Goal: Task Accomplishment & Management: Manage account settings

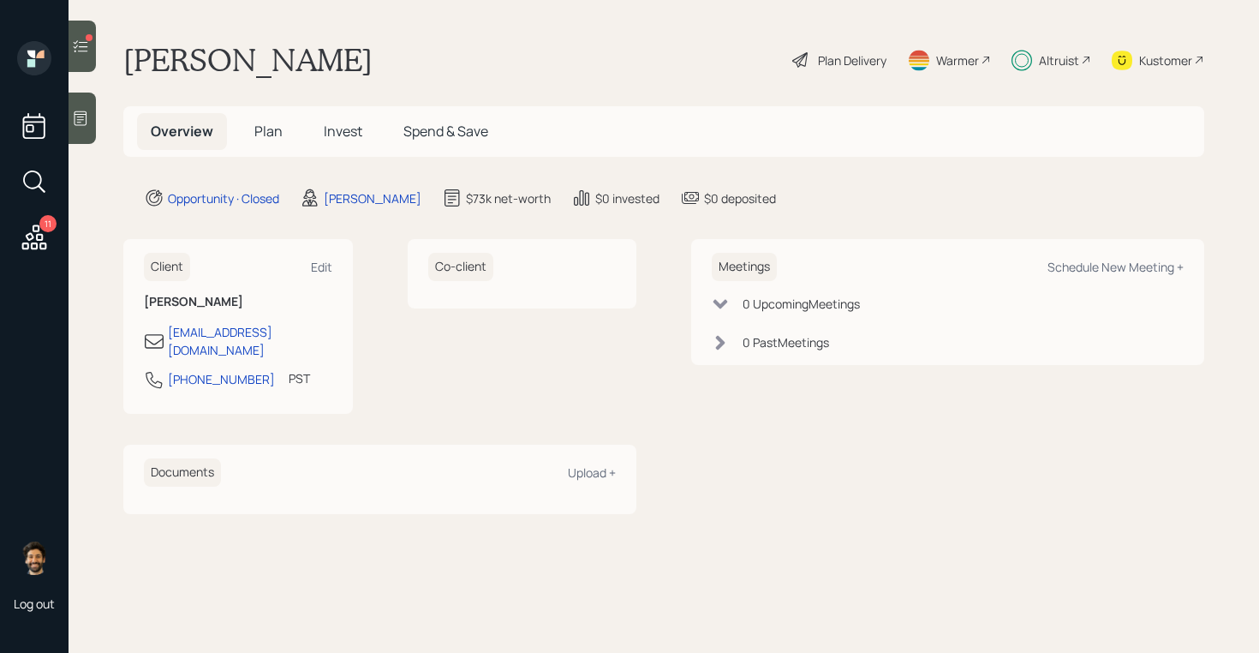
click at [335, 128] on span "Invest" at bounding box center [343, 131] width 39 height 19
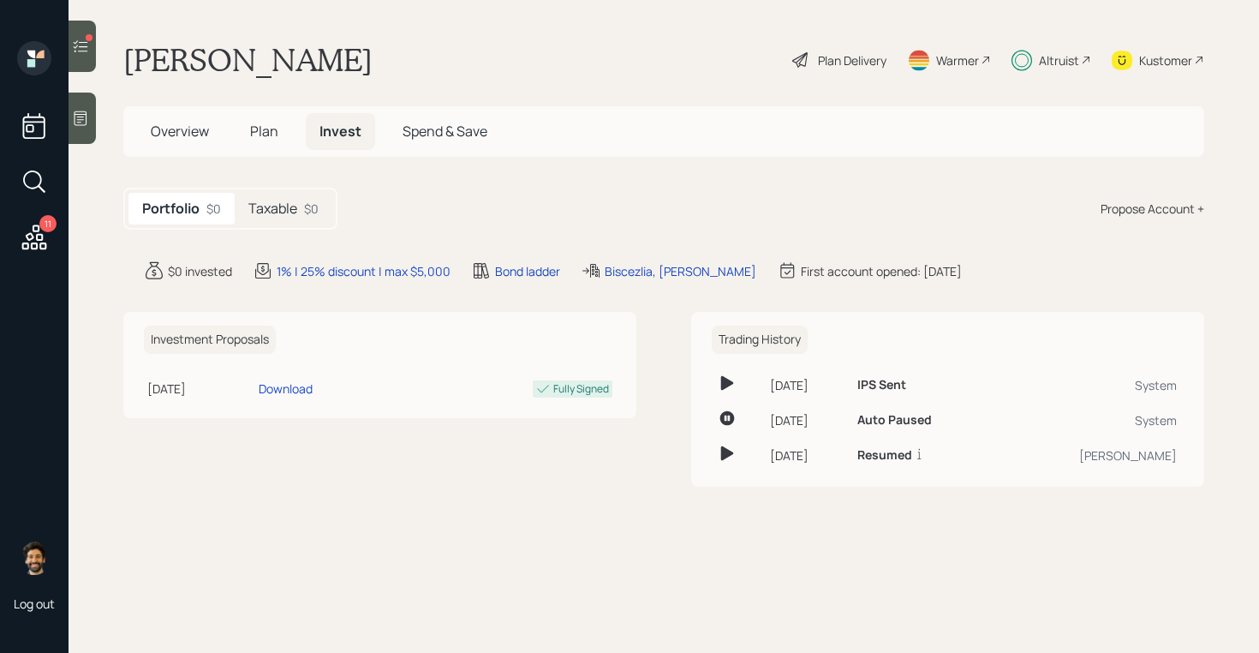
click at [286, 200] on h5 "Taxable" at bounding box center [272, 208] width 49 height 16
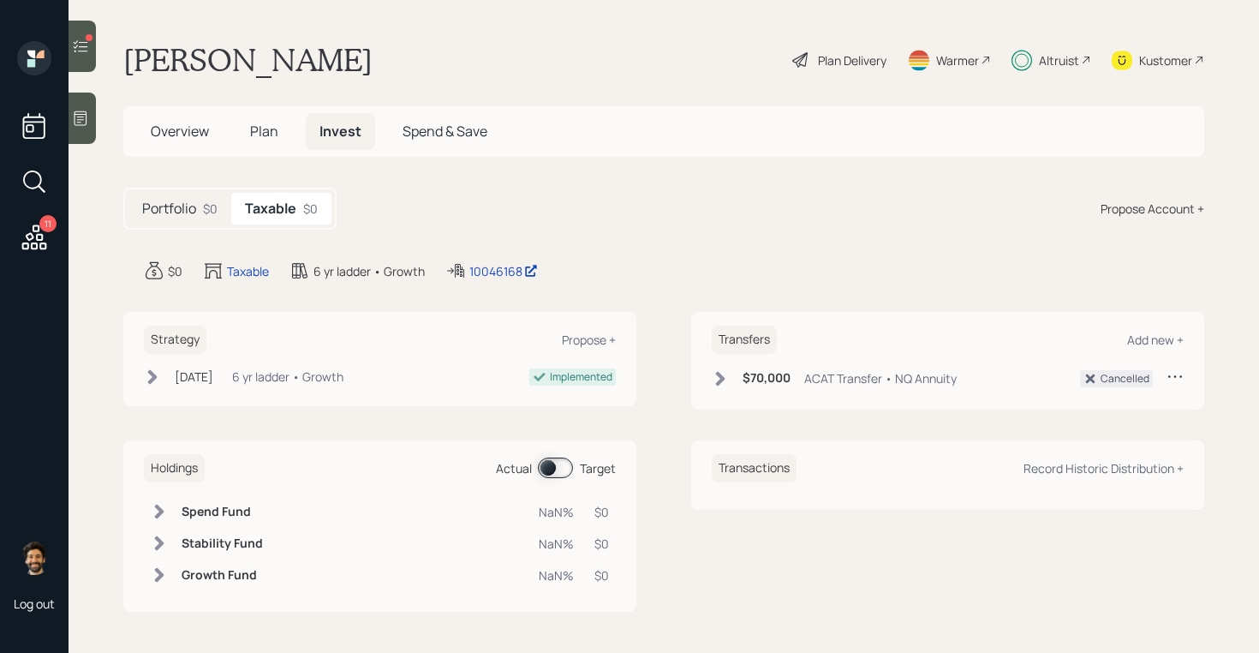
click at [540, 456] on div "Holdings Actual Target" at bounding box center [380, 468] width 472 height 28
click at [546, 464] on span at bounding box center [555, 467] width 35 height 21
click at [190, 200] on h5 "Portfolio" at bounding box center [169, 208] width 54 height 16
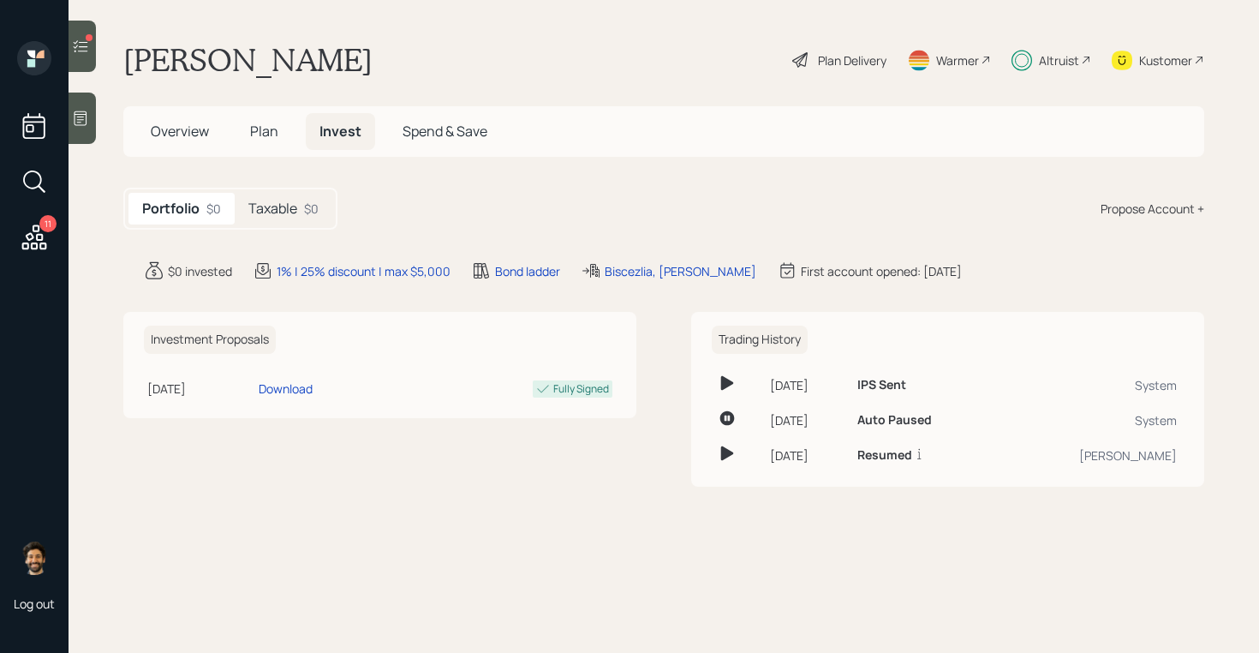
click at [79, 51] on icon at bounding box center [80, 46] width 17 height 17
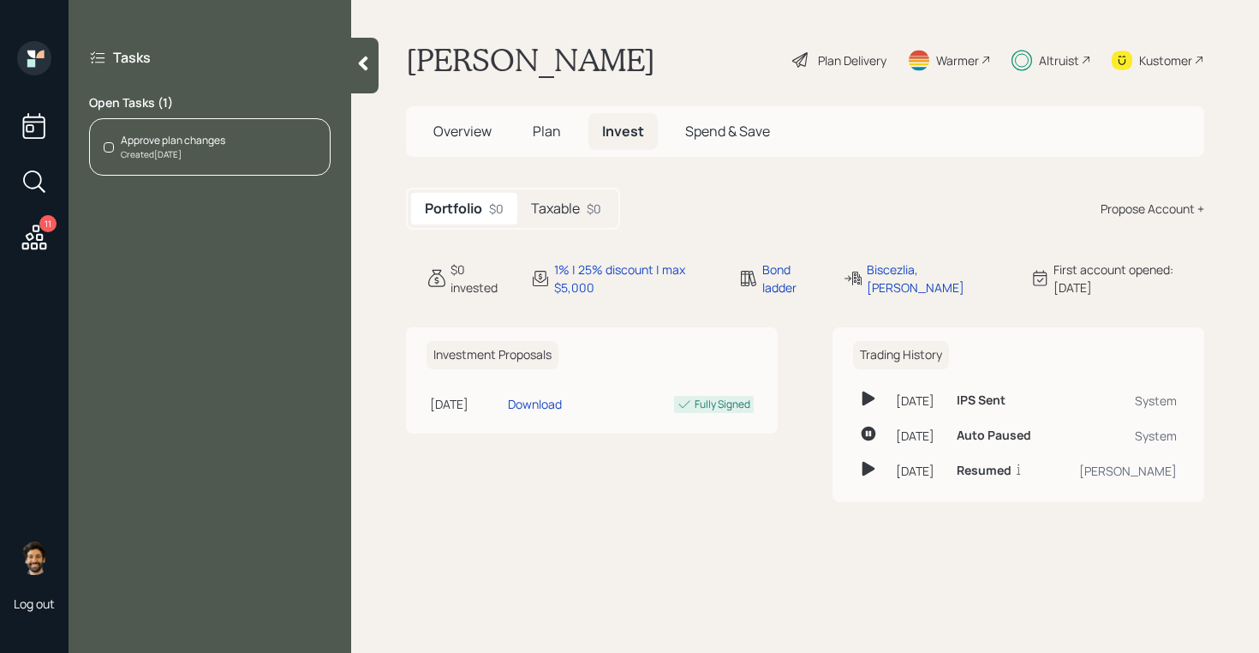
click at [232, 147] on div "Approve plan changes Created [DATE]" at bounding box center [210, 146] width 242 height 57
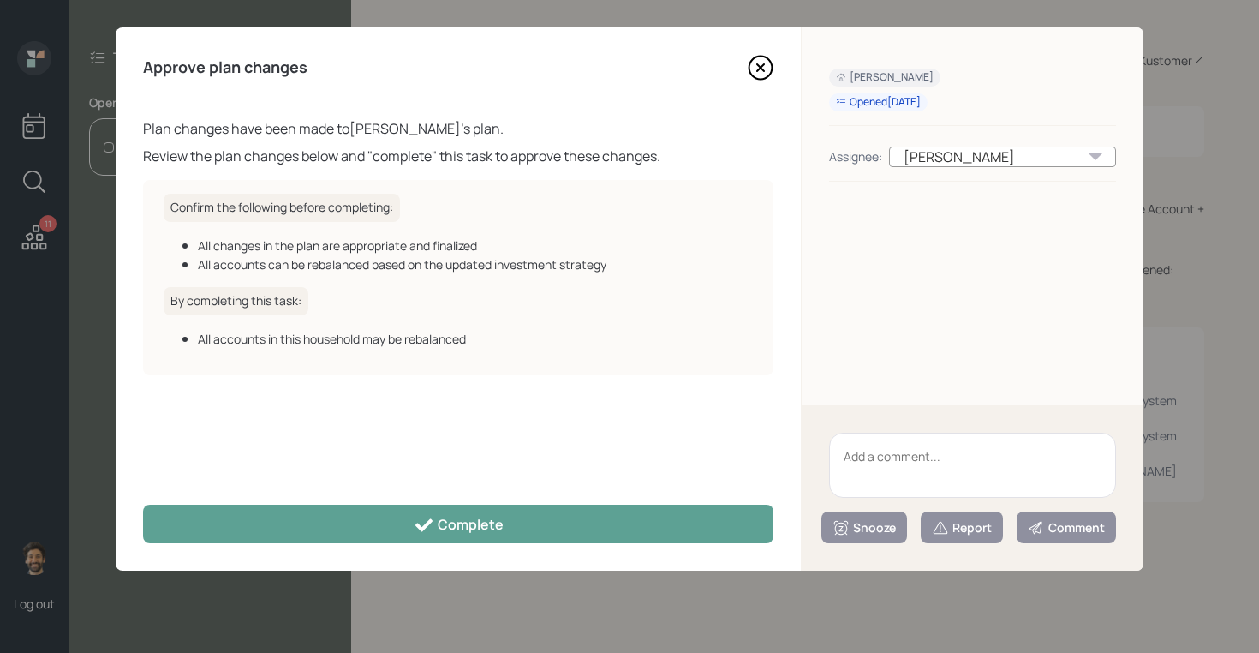
click at [874, 448] on textarea at bounding box center [972, 465] width 287 height 65
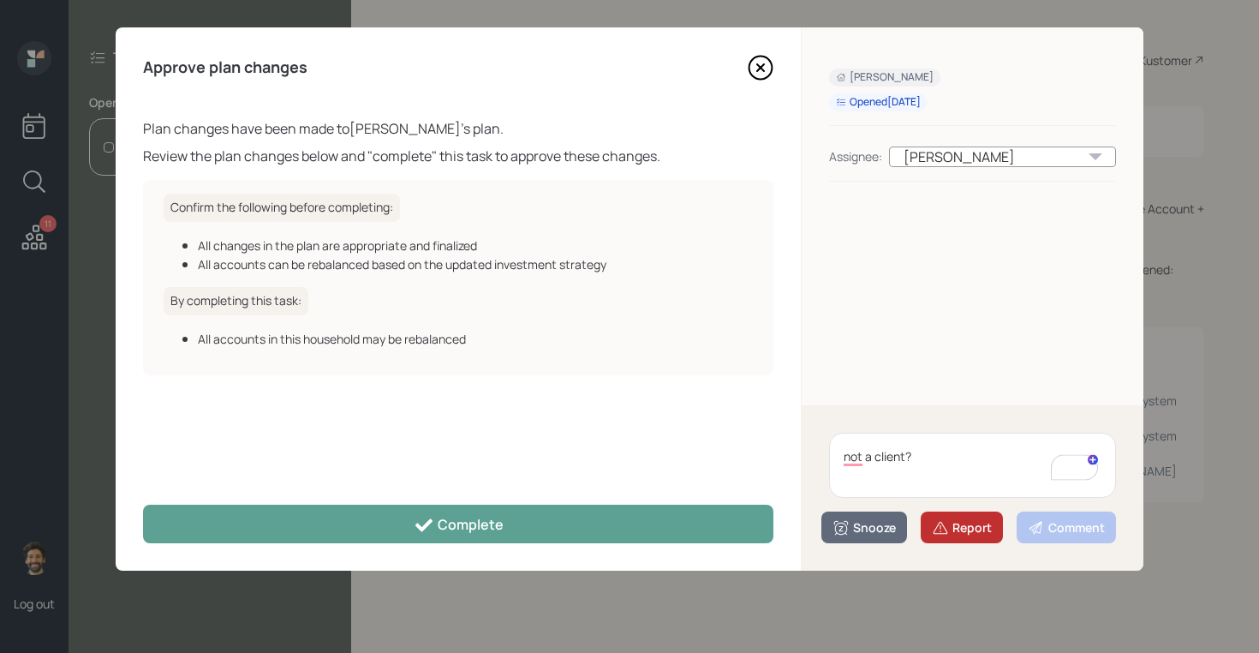
type textarea "not a client?"
click at [962, 525] on div "Report" at bounding box center [962, 527] width 60 height 17
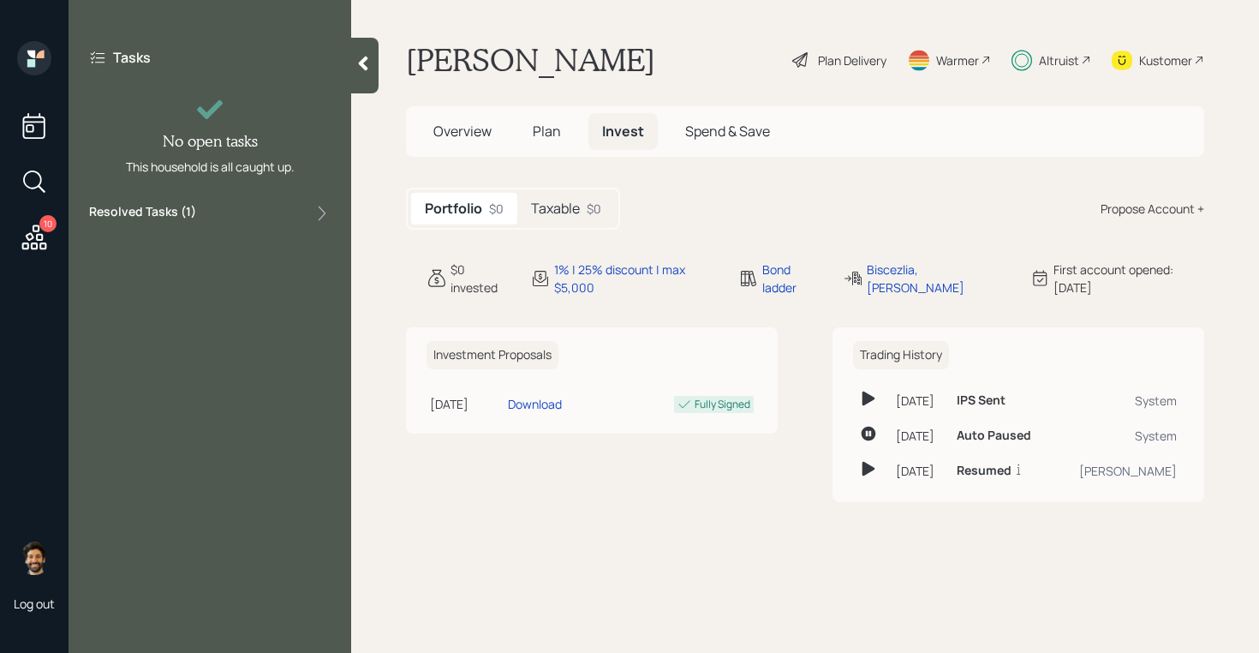
click at [38, 219] on div "10" at bounding box center [34, 183] width 31 height 146
click at [33, 238] on icon at bounding box center [34, 237] width 31 height 31
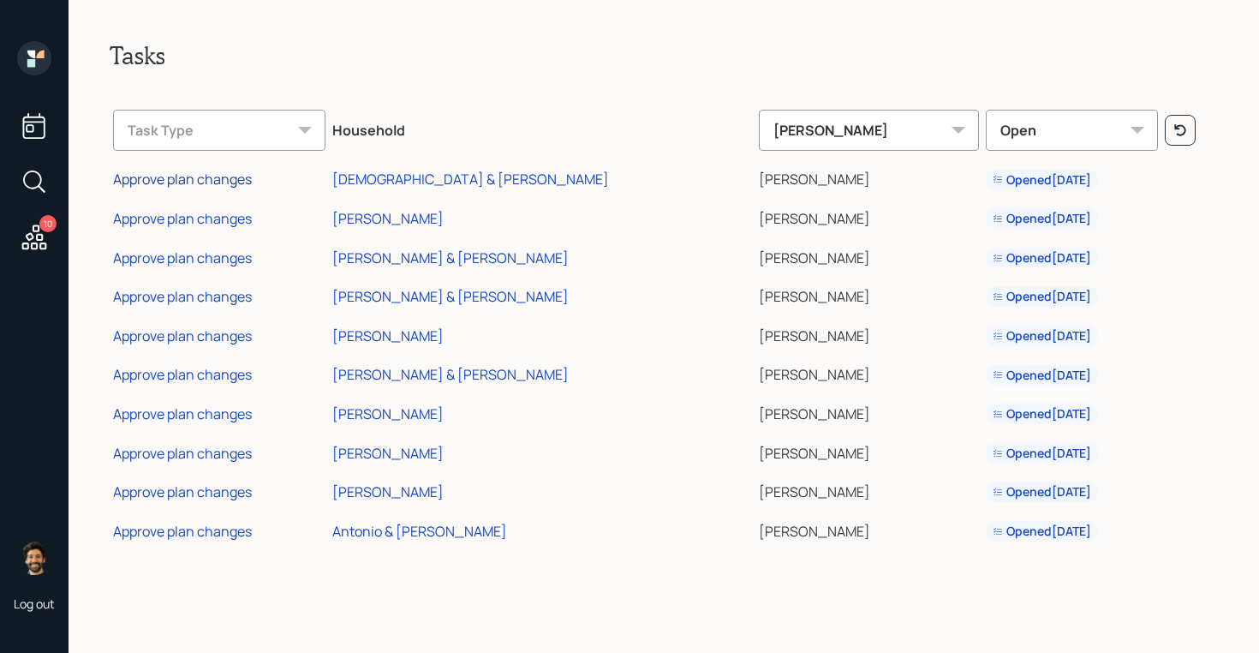
click at [194, 179] on div "Approve plan changes" at bounding box center [182, 179] width 139 height 19
click at [410, 182] on div "[DEMOGRAPHIC_DATA] & [PERSON_NAME]" at bounding box center [470, 179] width 277 height 19
